Goal: Task Accomplishment & Management: Manage account settings

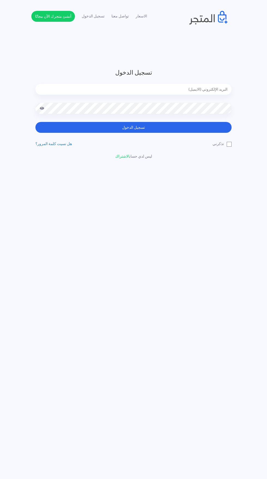
click at [80, 90] on input "email" at bounding box center [133, 89] width 196 height 11
type input "noha_mae86@yahoo.com"
click at [35, 122] on button "تسجيل الدخول" at bounding box center [133, 127] width 196 height 11
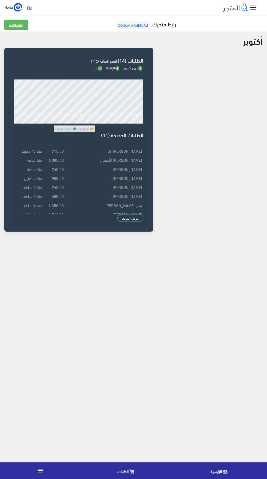
click at [38, 470] on icon "" at bounding box center [40, 470] width 7 height 7
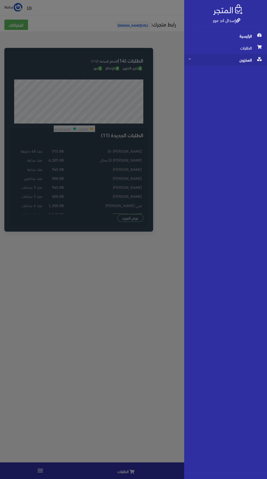
click at [215, 61] on span "المخزون" at bounding box center [226, 60] width 74 height 12
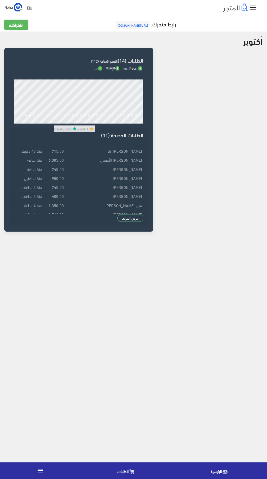
click at [40, 472] on icon "" at bounding box center [40, 470] width 7 height 7
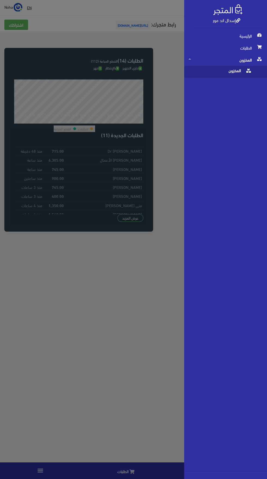
click at [216, 75] on span "المخزون" at bounding box center [220, 72] width 63 height 12
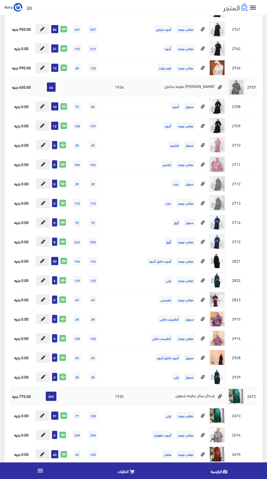
scroll to position [2427, 0]
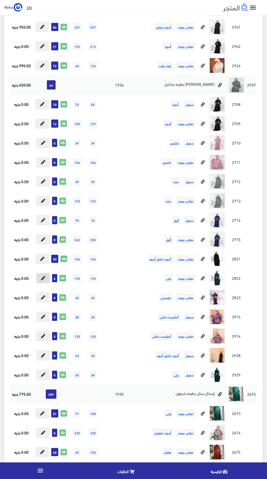
click at [41, 280] on icon at bounding box center [43, 278] width 4 height 4
type input "6"
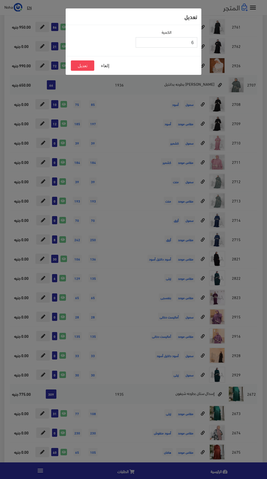
click at [157, 43] on input "6" at bounding box center [167, 42] width 62 height 10
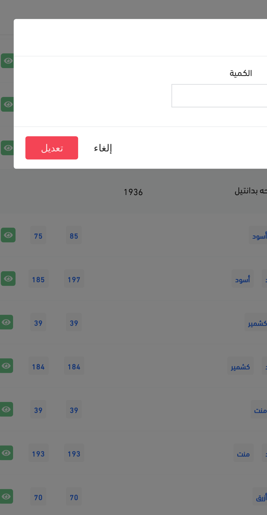
type input "5"
click at [82, 67] on button "تعديل" at bounding box center [82, 65] width 23 height 10
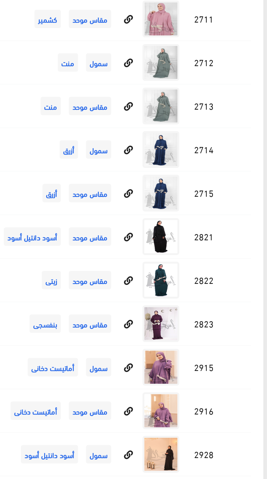
scroll to position [2427, 0]
